Goal: Transaction & Acquisition: Download file/media

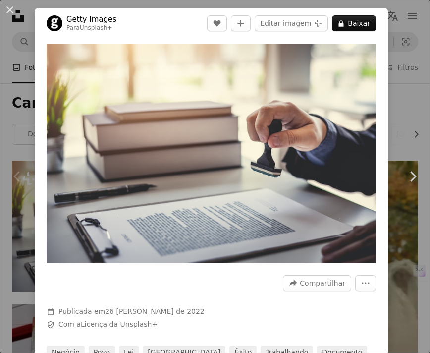
scroll to position [112, 0]
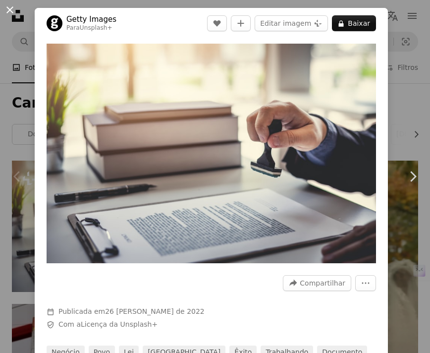
click at [12, 10] on button "An X shape" at bounding box center [10, 10] width 12 height 12
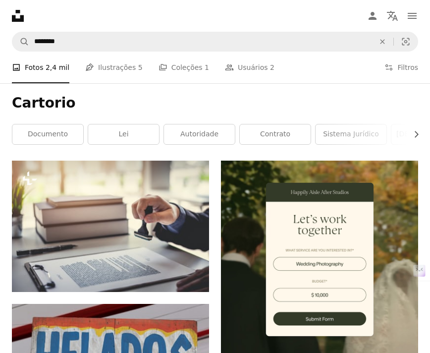
click at [81, 54] on nav "A magnifying glass ******** An X shape Visual search Filters Assine a Unsplash+…" at bounding box center [215, 42] width 430 height 32
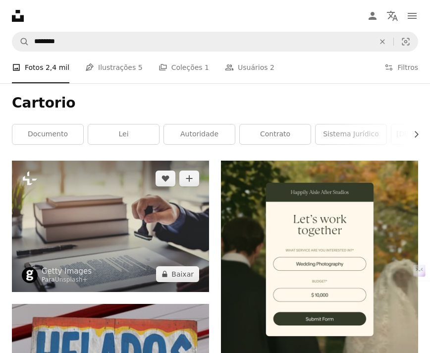
click at [151, 161] on img at bounding box center [110, 226] width 197 height 131
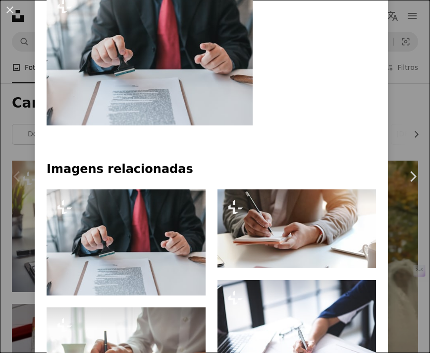
scroll to position [497, 0]
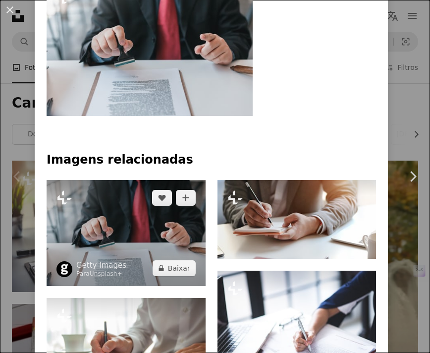
click at [178, 206] on img at bounding box center [126, 233] width 159 height 106
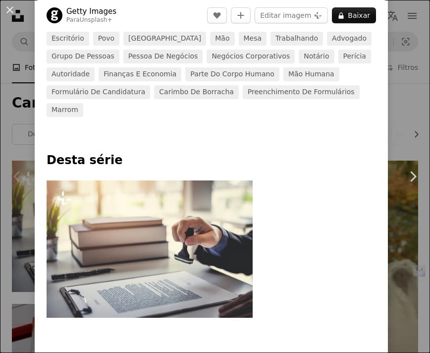
scroll to position [316, 0]
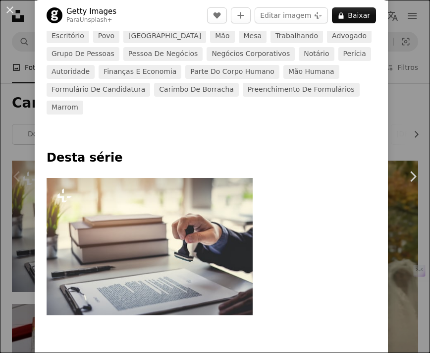
click at [178, 206] on img at bounding box center [150, 246] width 206 height 137
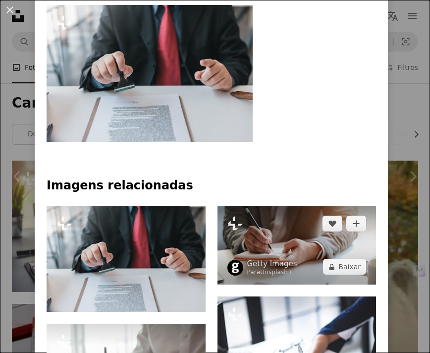
scroll to position [576, 0]
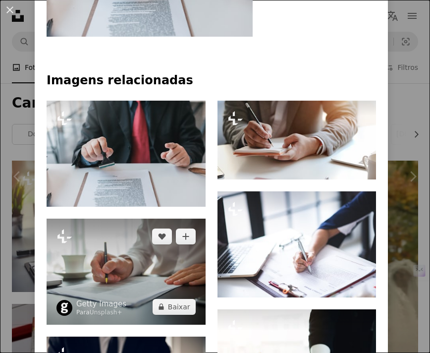
click at [142, 299] on img at bounding box center [126, 271] width 159 height 106
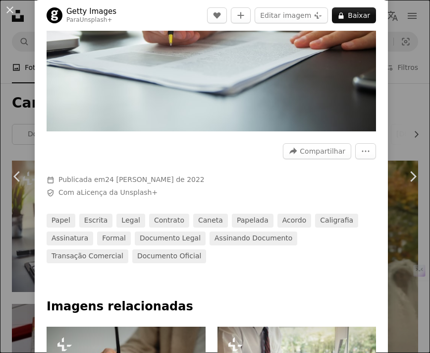
scroll to position [171, 0]
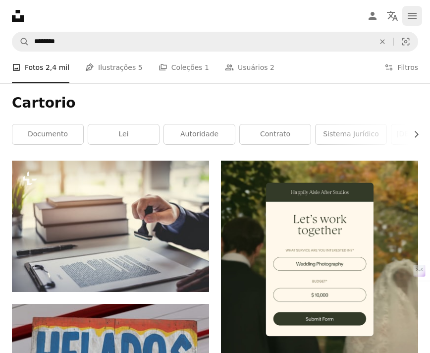
click at [411, 11] on icon "navigation menu" at bounding box center [412, 16] width 12 height 12
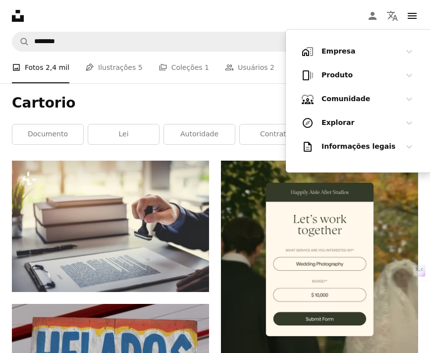
click at [274, 59] on div "A photo Fotos 2,4 mil Pen Tool Ilustrações 5 A stack of folders Coleções 1 Peop…" at bounding box center [215, 68] width 406 height 32
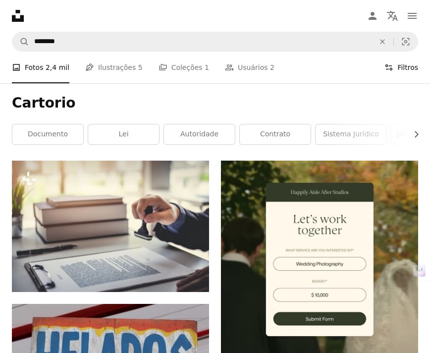
click at [395, 62] on button "Filters Filtros" at bounding box center [401, 68] width 34 height 32
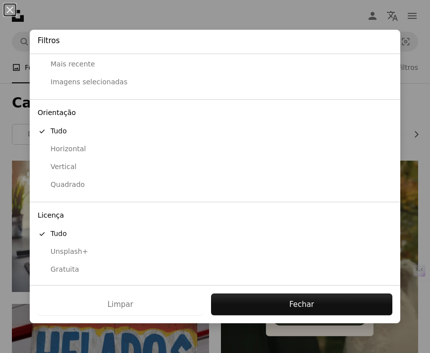
scroll to position [41, 0]
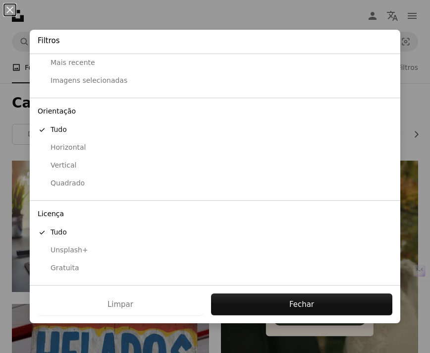
click at [65, 265] on div "Gratuita" at bounding box center [215, 268] width 355 height 10
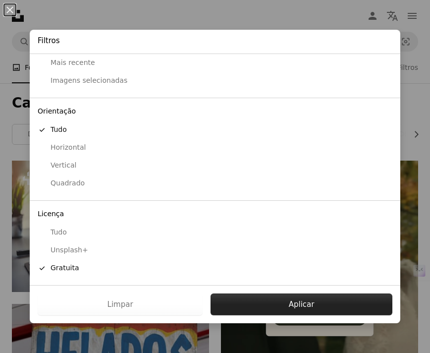
click at [276, 302] on button "Aplicar" at bounding box center [302, 304] width 182 height 22
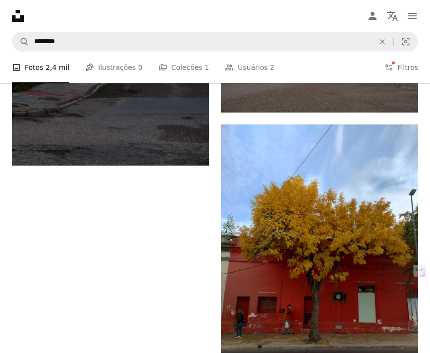
scroll to position [2226, 0]
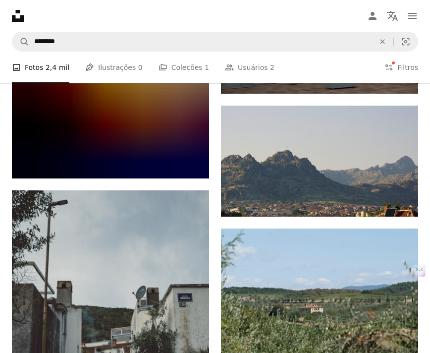
scroll to position [2665, 0]
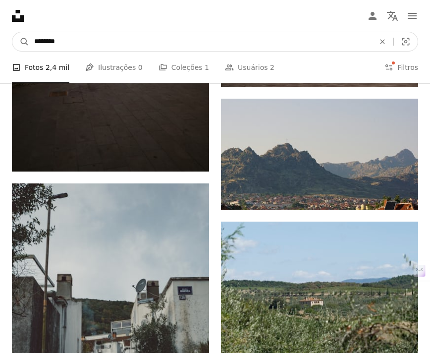
click at [75, 39] on input "********" at bounding box center [200, 41] width 342 height 19
type input "********"
click at [12, 32] on button "A magnifying glass" at bounding box center [20, 41] width 17 height 19
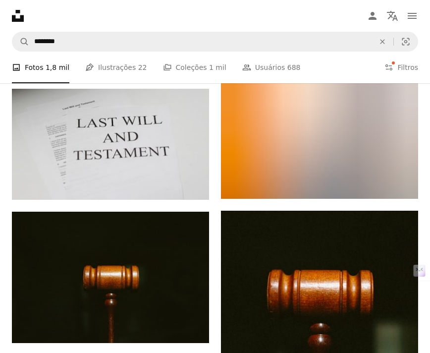
scroll to position [1351, 0]
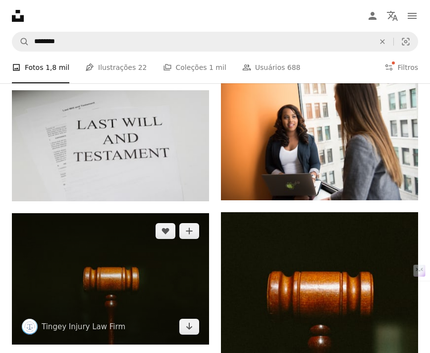
click at [149, 213] on img at bounding box center [110, 279] width 197 height 132
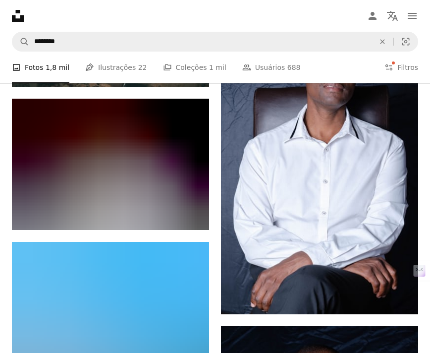
scroll to position [6180, 0]
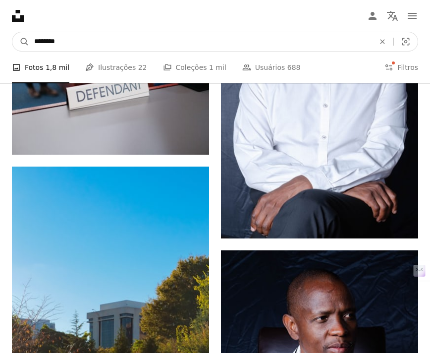
click at [75, 41] on input "********" at bounding box center [200, 41] width 342 height 19
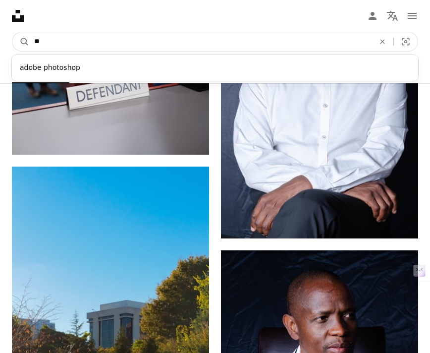
type input "*"
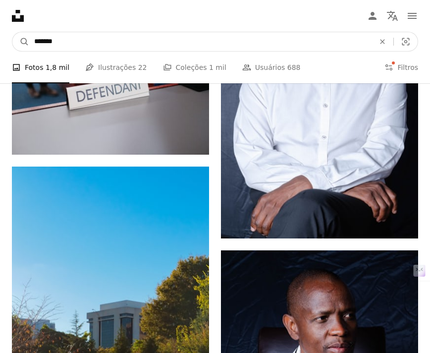
type input "*******"
click at [12, 32] on button "A magnifying glass" at bounding box center [20, 41] width 17 height 19
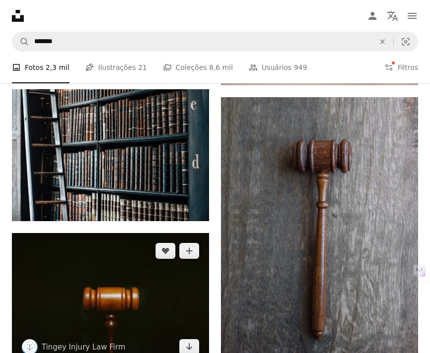
scroll to position [1473, 0]
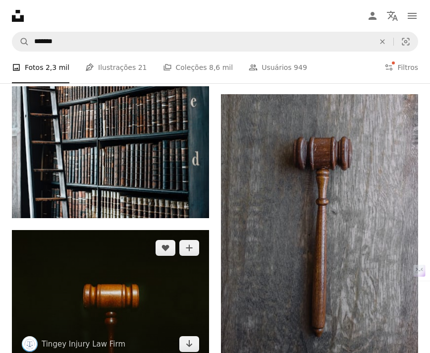
click at [132, 230] on img at bounding box center [110, 296] width 197 height 132
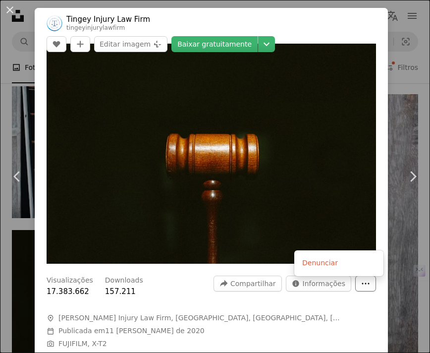
click at [370, 285] on icon "More Actions" at bounding box center [365, 283] width 9 height 9
click at [310, 191] on dialog "An X shape Chevron left Chevron right [PERSON_NAME] Injury Law Firm tingeyinjur…" at bounding box center [215, 176] width 430 height 353
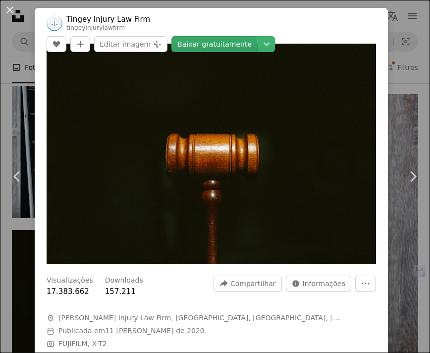
click at [258, 36] on link "Baixar gratuitamente" at bounding box center [214, 44] width 86 height 16
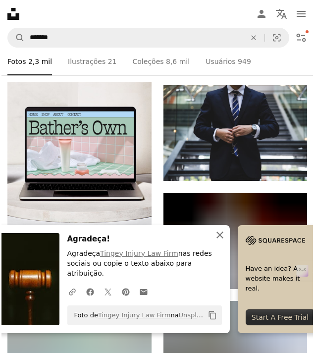
scroll to position [1479, 0]
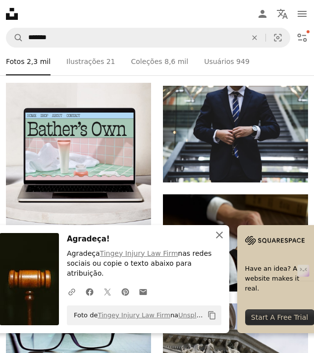
click at [225, 239] on icon "An X shape" at bounding box center [220, 235] width 12 height 12
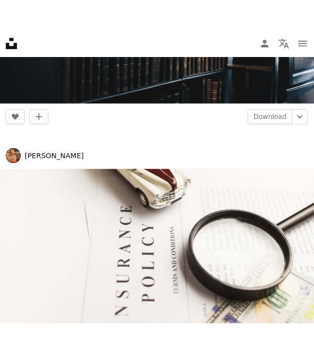
scroll to position [12495, 0]
